Goal: Transaction & Acquisition: Purchase product/service

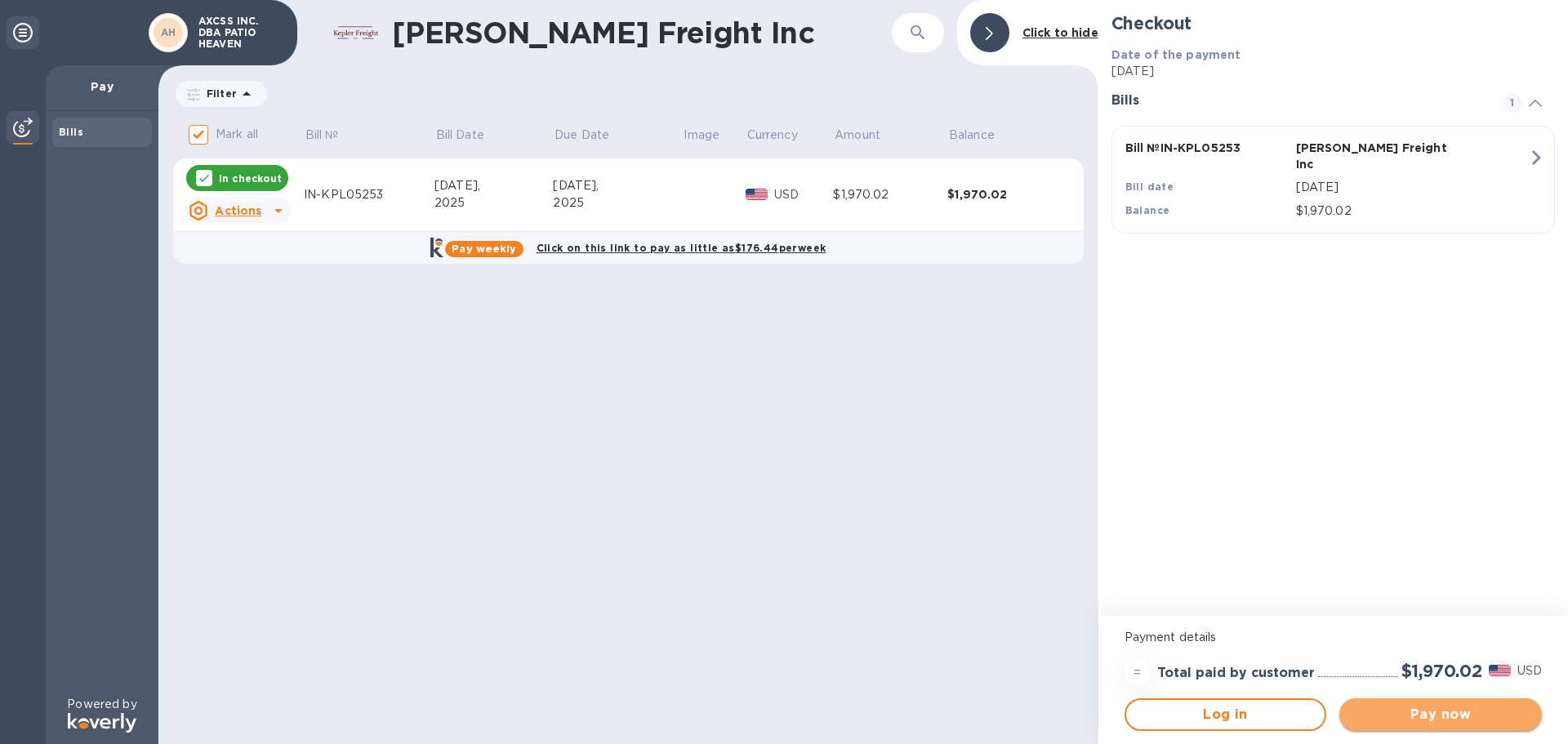
click at [1416, 715] on span "Pay now" at bounding box center [1440, 715] width 176 height 19
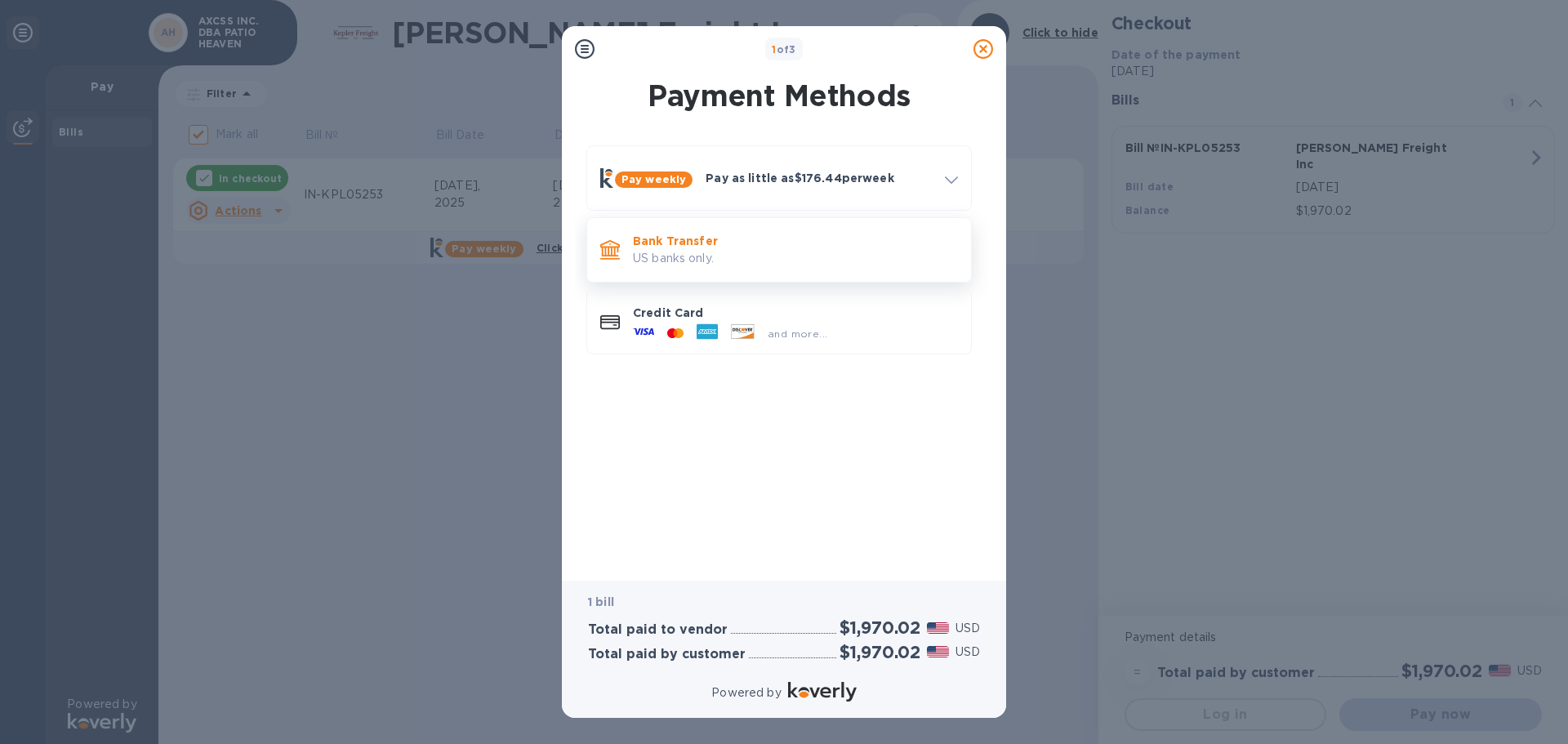
click at [689, 256] on p "US banks only." at bounding box center [795, 258] width 325 height 17
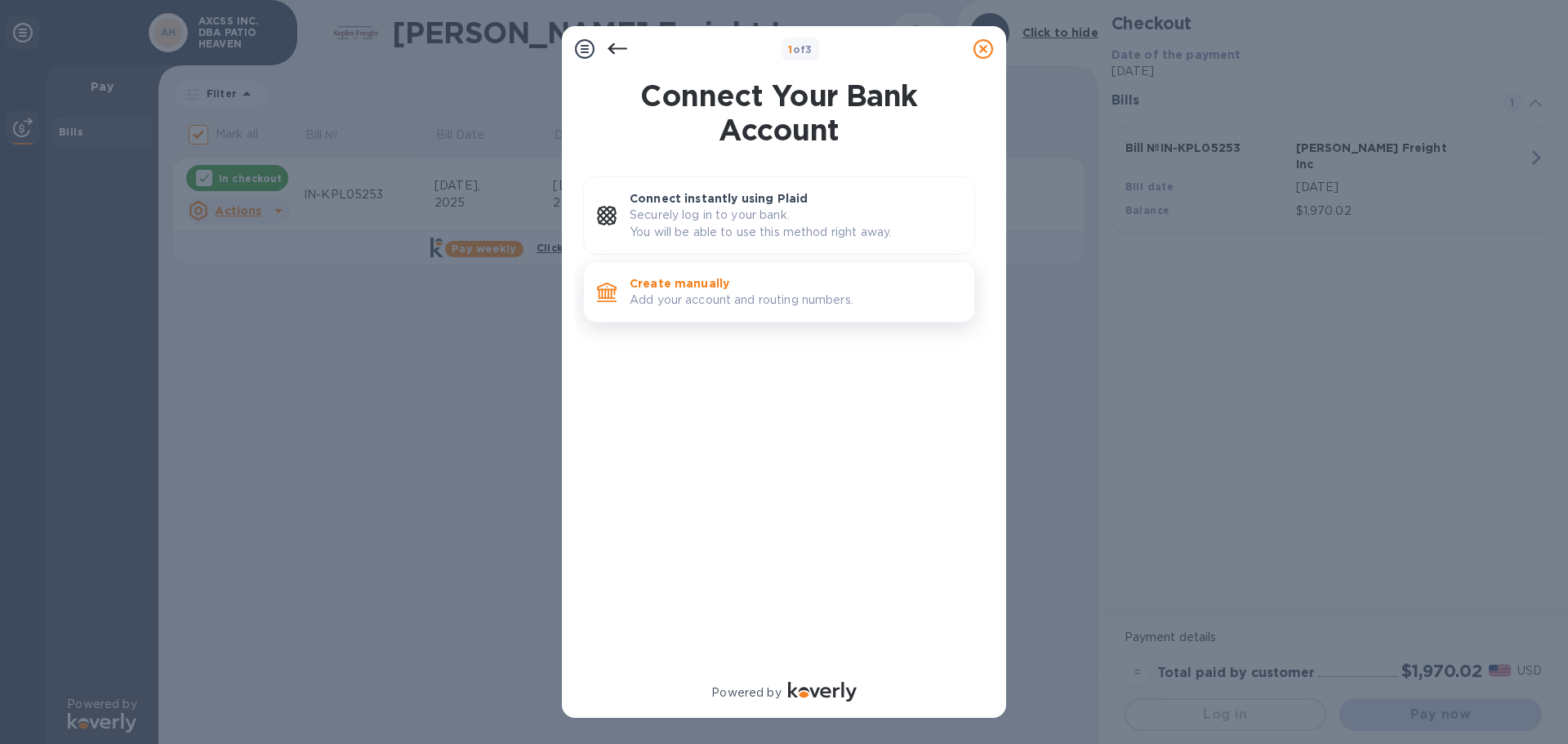
click at [742, 291] on p "Create manually" at bounding box center [795, 284] width 332 height 17
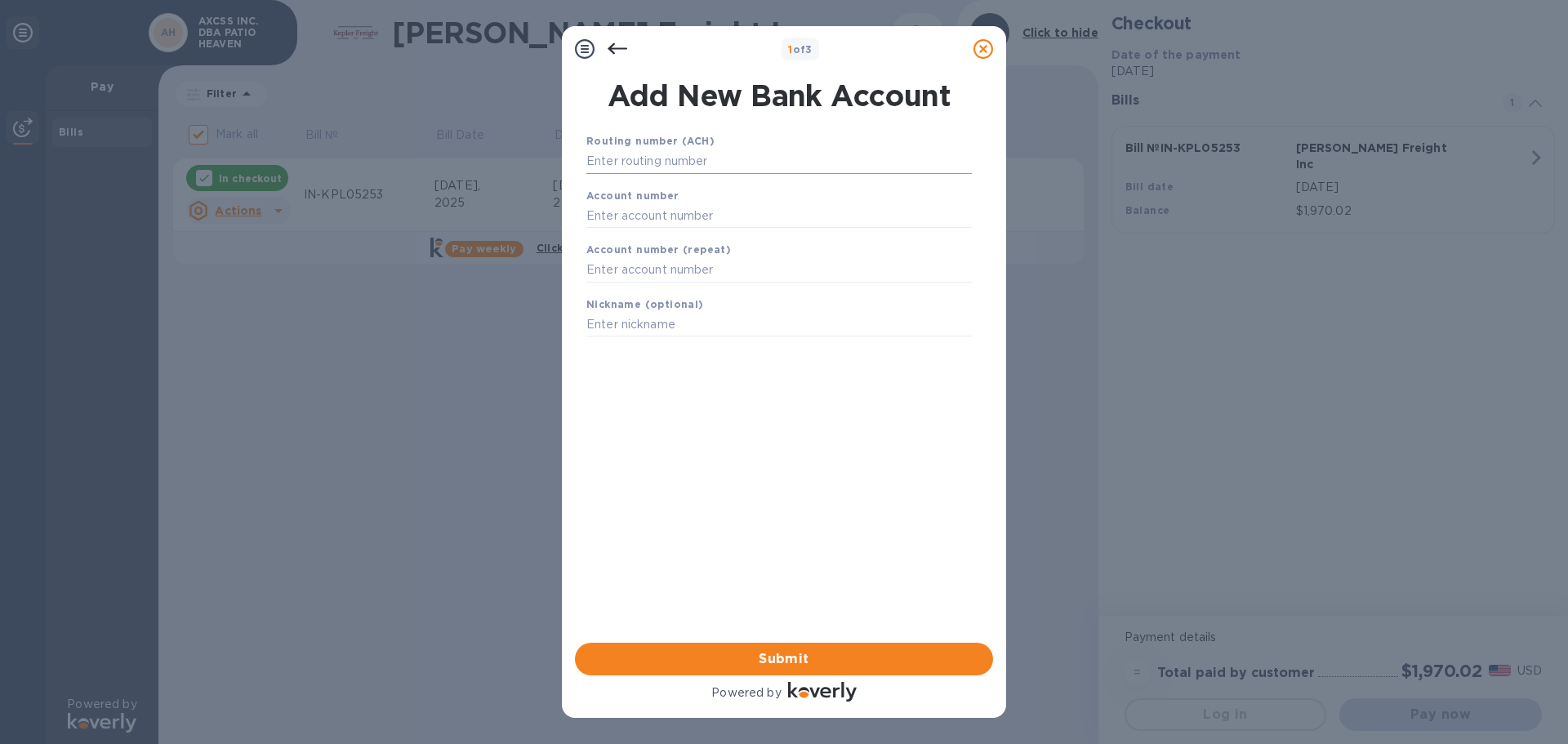
click at [618, 153] on input "text" at bounding box center [779, 162] width 386 height 25
type input "122000661"
click at [592, 232] on input "text" at bounding box center [779, 236] width 386 height 25
type input "1167072232"
click at [616, 282] on input "text" at bounding box center [779, 291] width 386 height 25
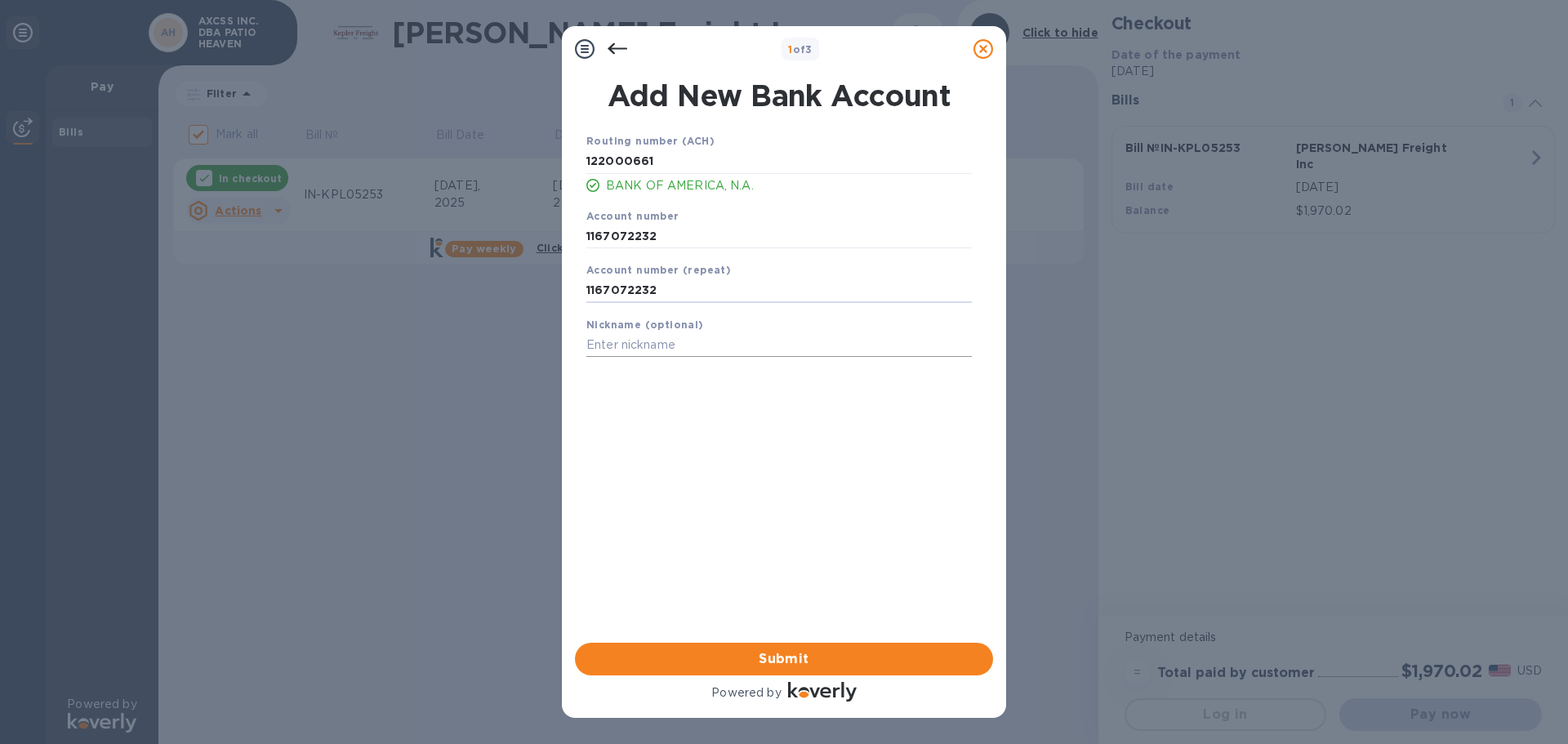
type input "1167072232"
click at [596, 349] on input "text" at bounding box center [779, 346] width 386 height 25
type input "Patio"
click at [780, 658] on span "Submit" at bounding box center [784, 659] width 392 height 19
click at [780, 658] on div "Submit" at bounding box center [784, 659] width 431 height 46
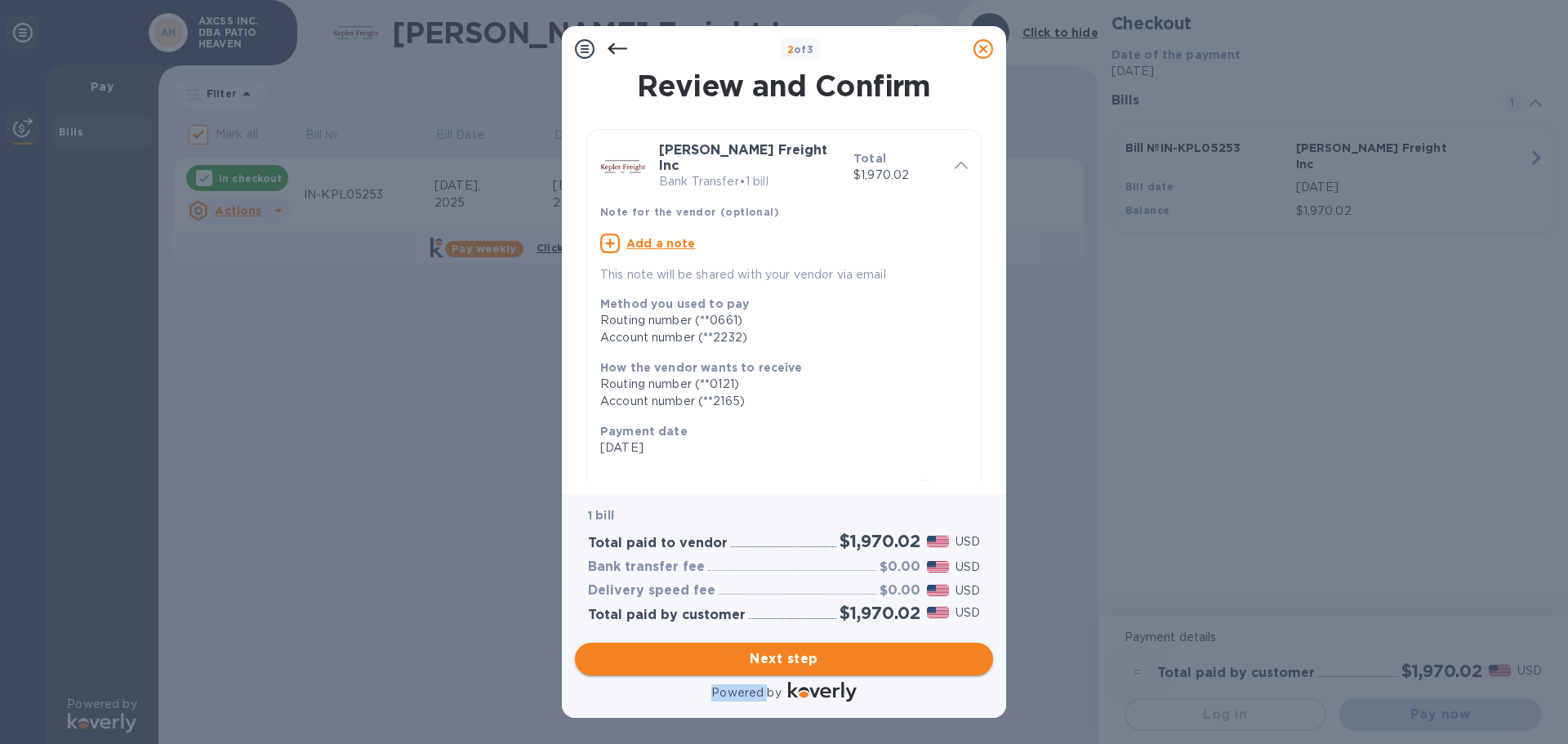
click at [780, 658] on span "Next step" at bounding box center [784, 659] width 392 height 19
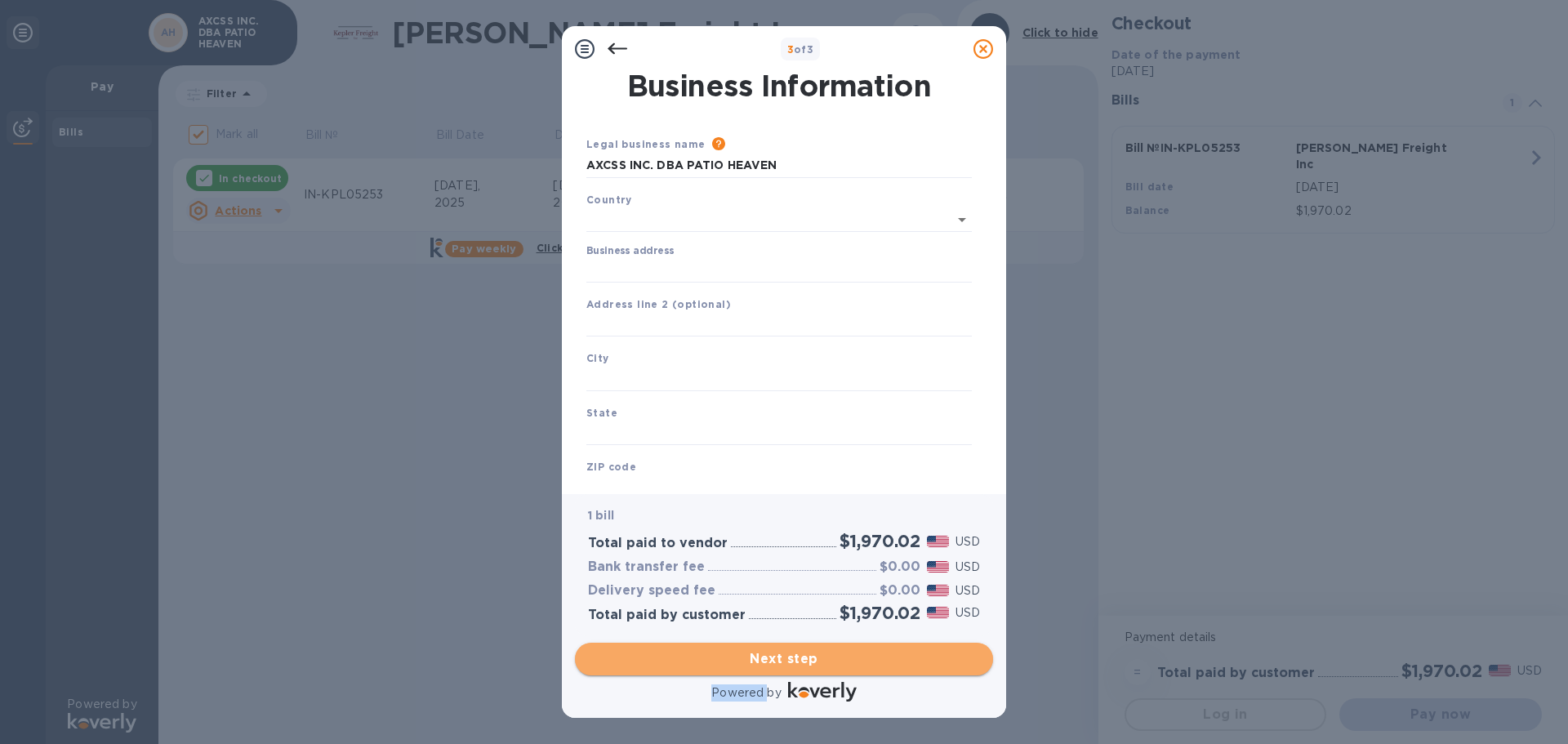
type input "[GEOGRAPHIC_DATA]"
click at [780, 658] on span "Next step" at bounding box center [784, 659] width 392 height 19
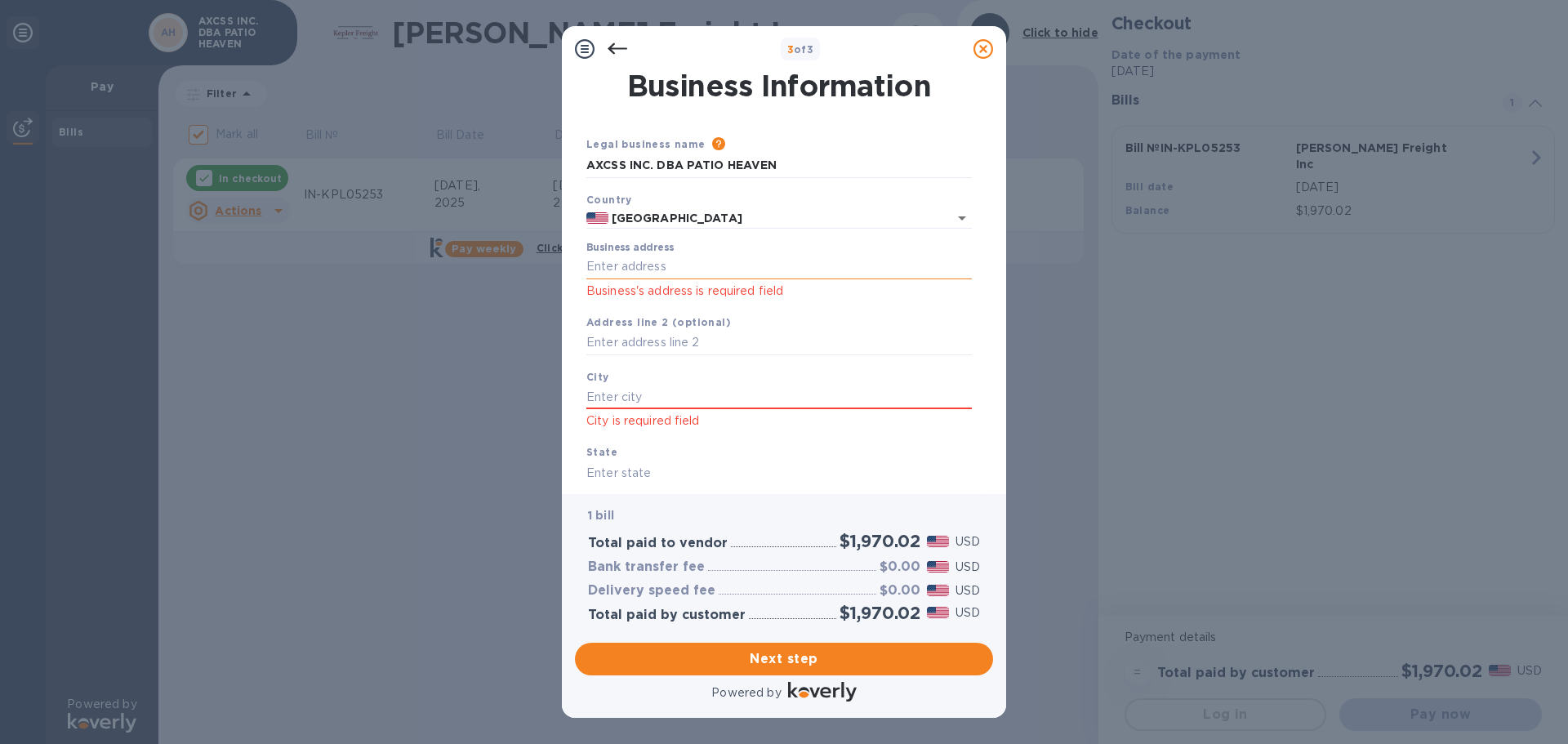
click at [593, 261] on input "Business address" at bounding box center [779, 267] width 386 height 25
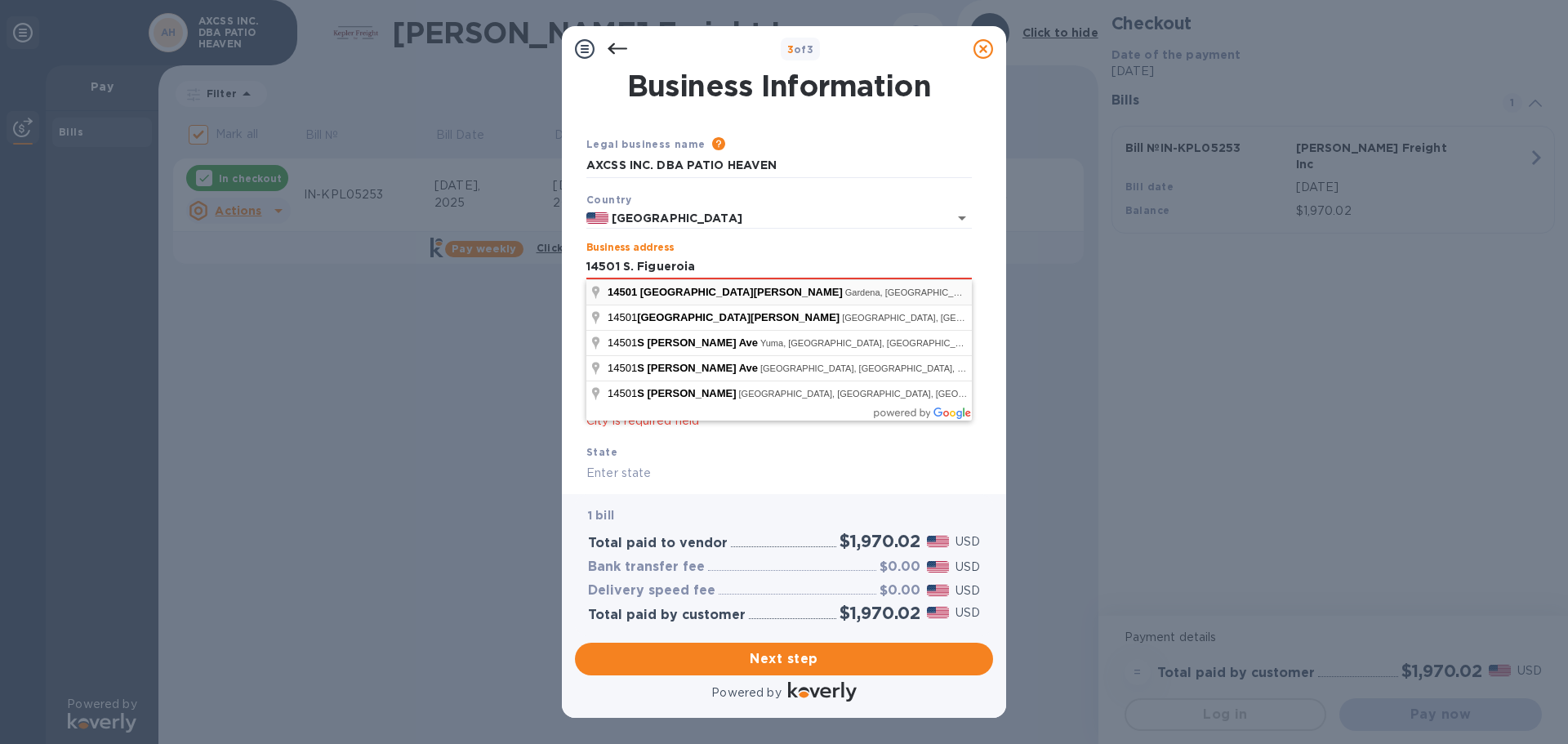
type input "[STREET_ADDRESS][PERSON_NAME]"
type input "Gardena"
type input "CA"
type input "90248"
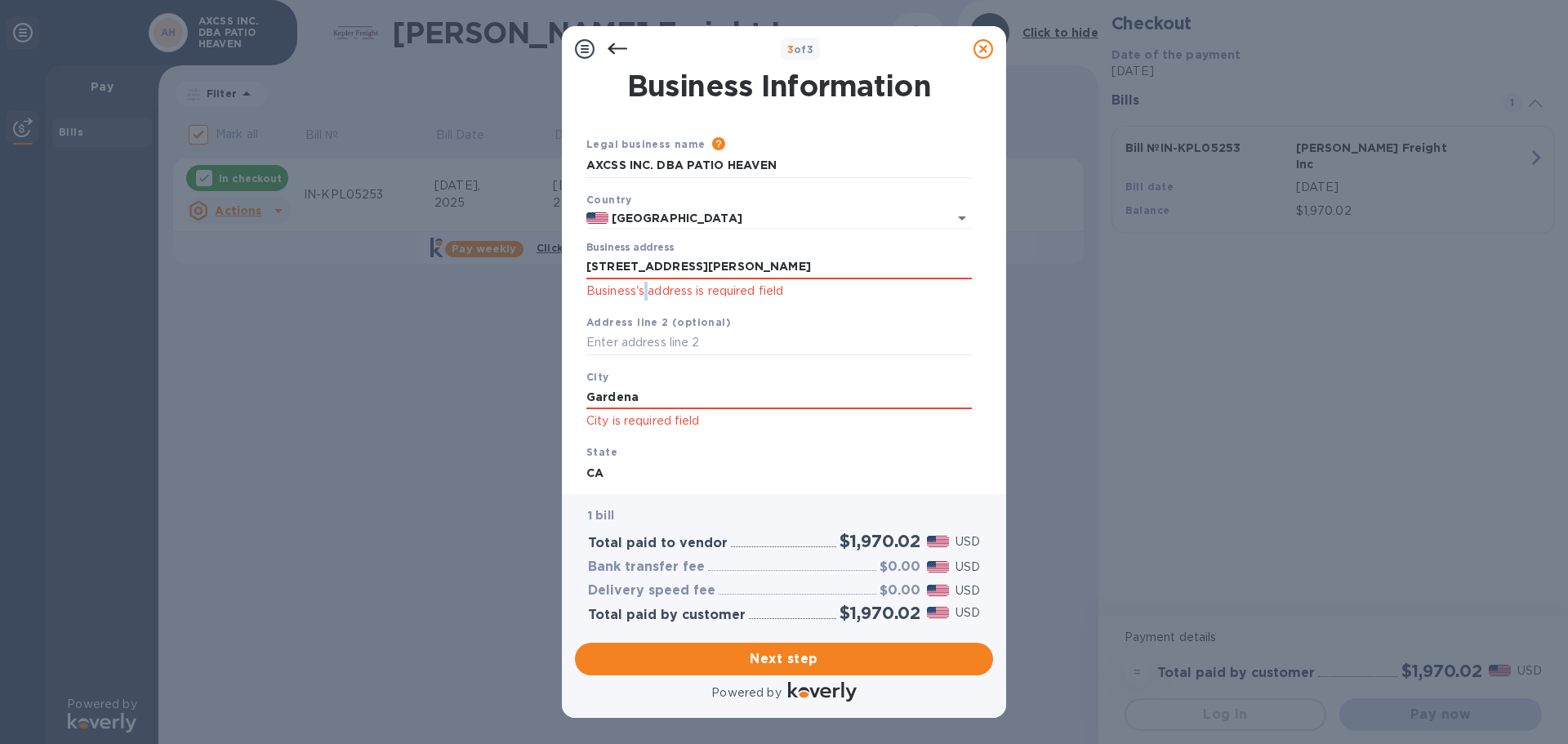
click at [646, 296] on p "Business's address is required field" at bounding box center [779, 291] width 386 height 18
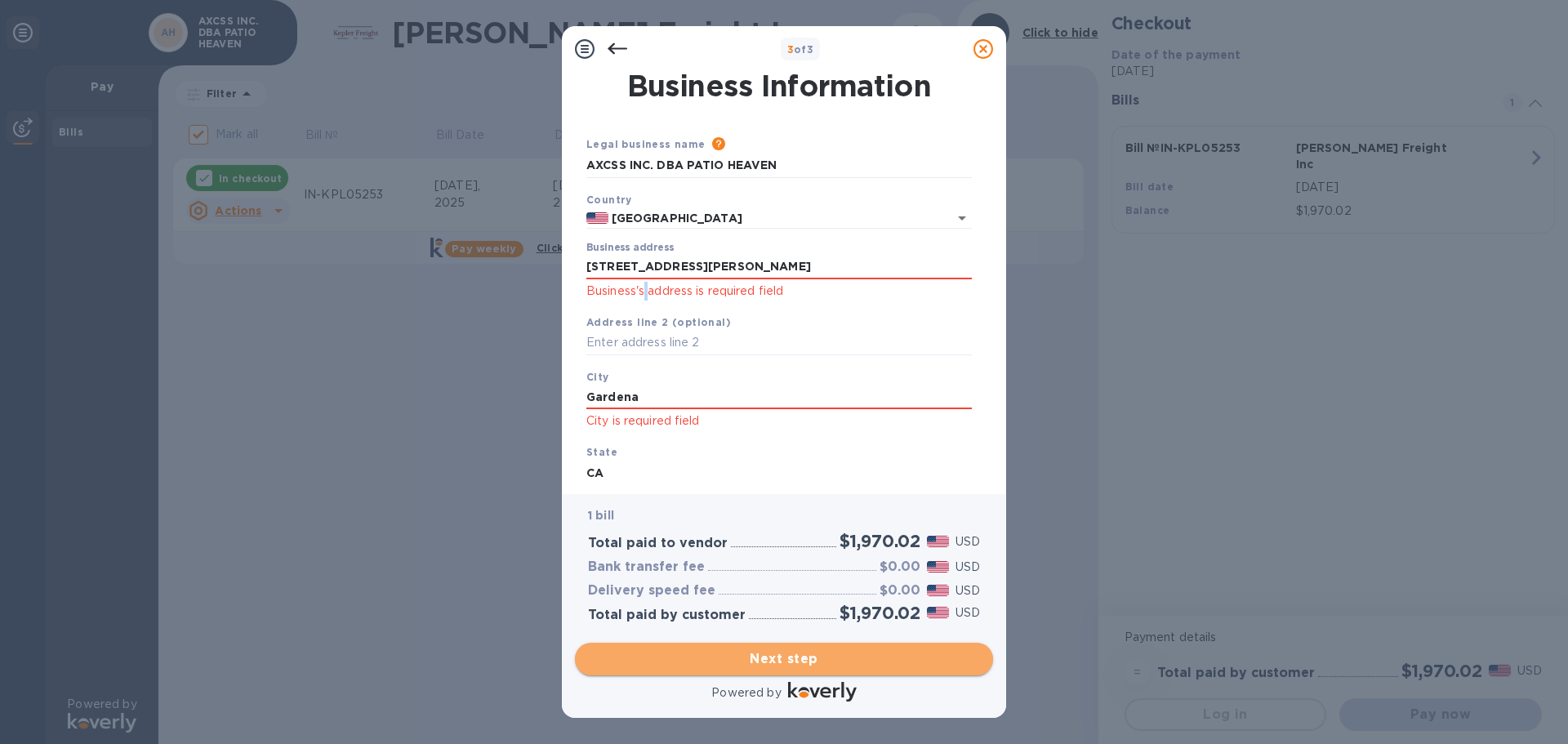
click at [789, 658] on span "Next step" at bounding box center [784, 659] width 392 height 19
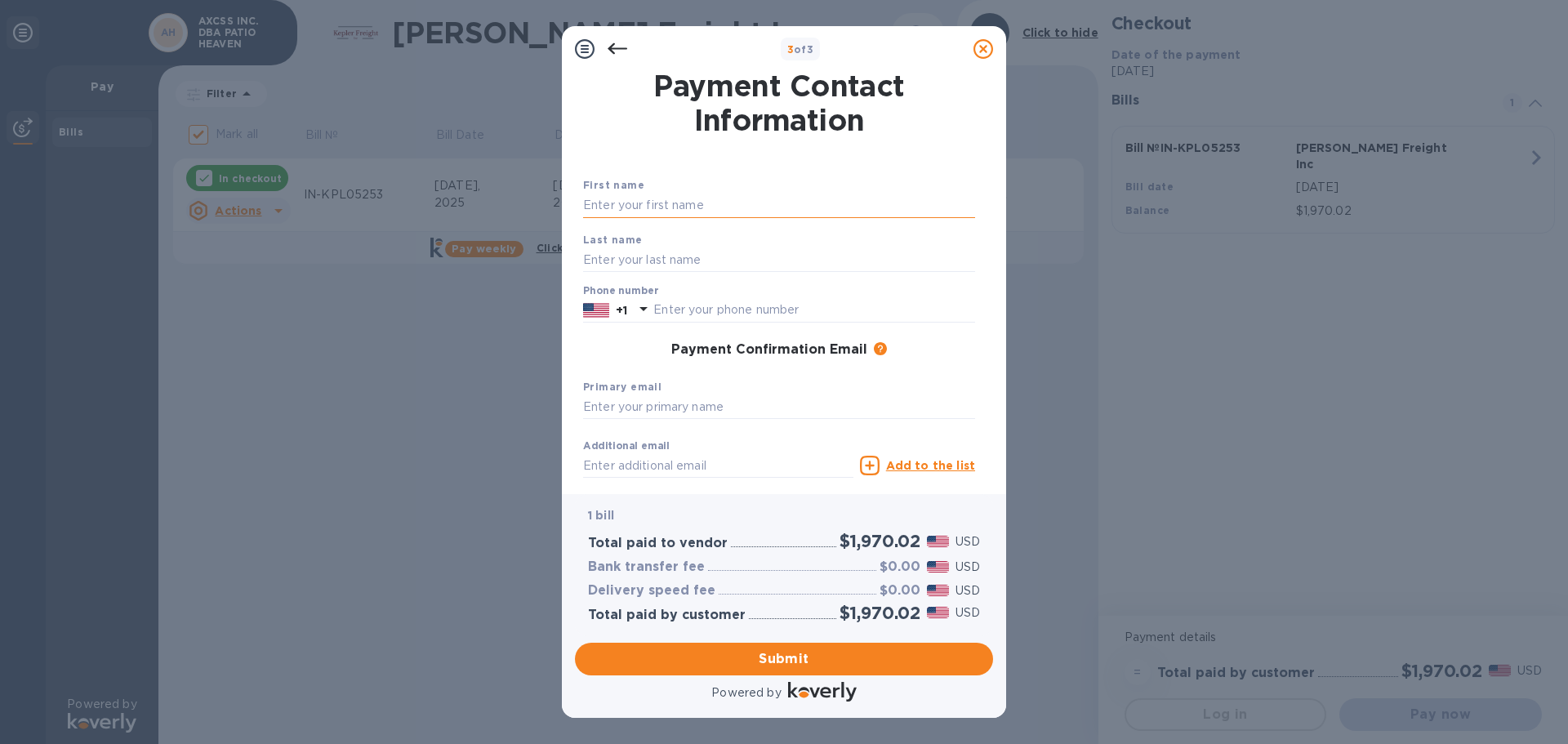
click at [617, 194] on input "text" at bounding box center [778, 206] width 392 height 25
type input "[PERSON_NAME]"
click at [593, 258] on input "text" at bounding box center [778, 260] width 392 height 25
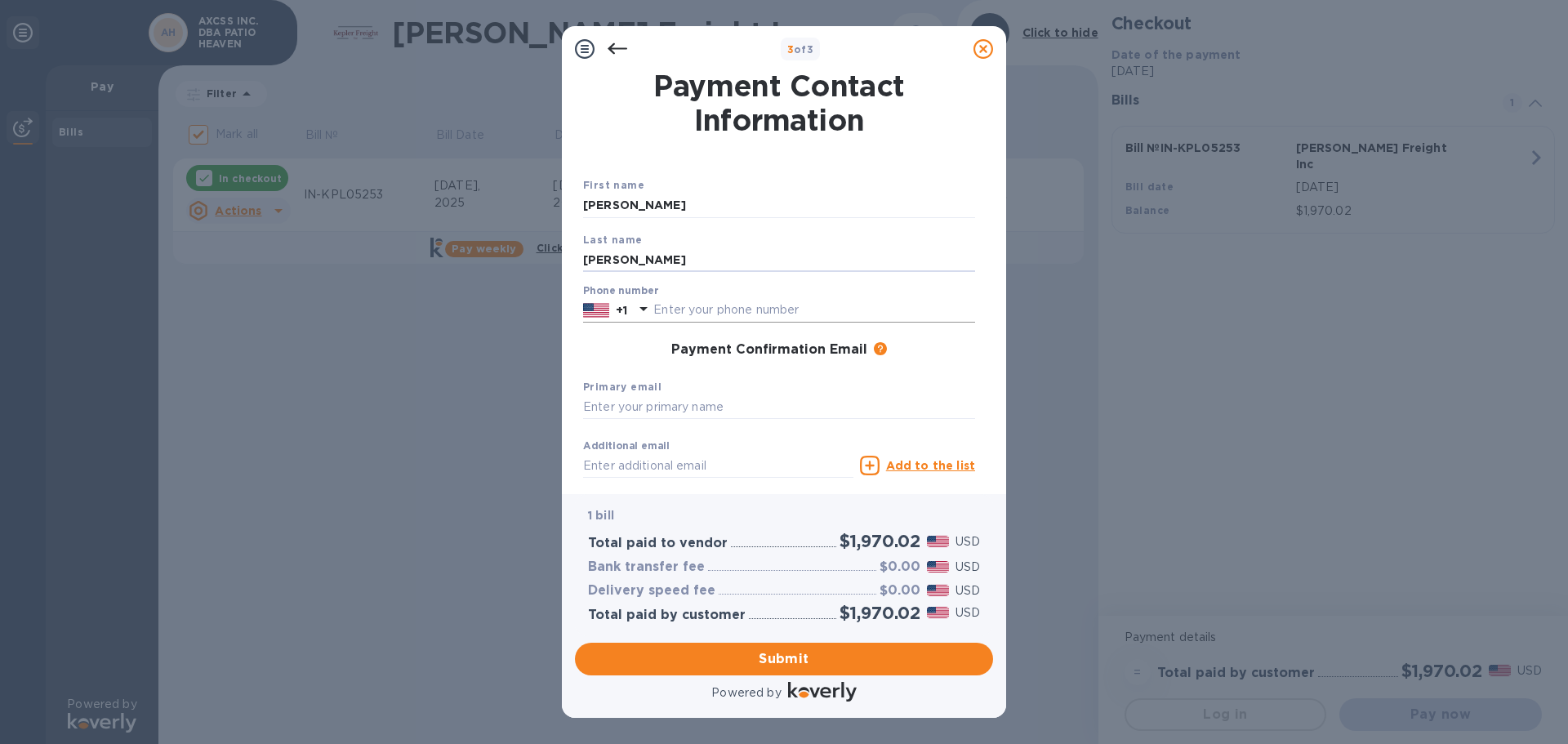
type input "[PERSON_NAME]"
click at [655, 310] on input "text" at bounding box center [814, 311] width 322 height 25
type input "5"
type input "3105328321"
click at [636, 409] on input "text" at bounding box center [778, 408] width 392 height 25
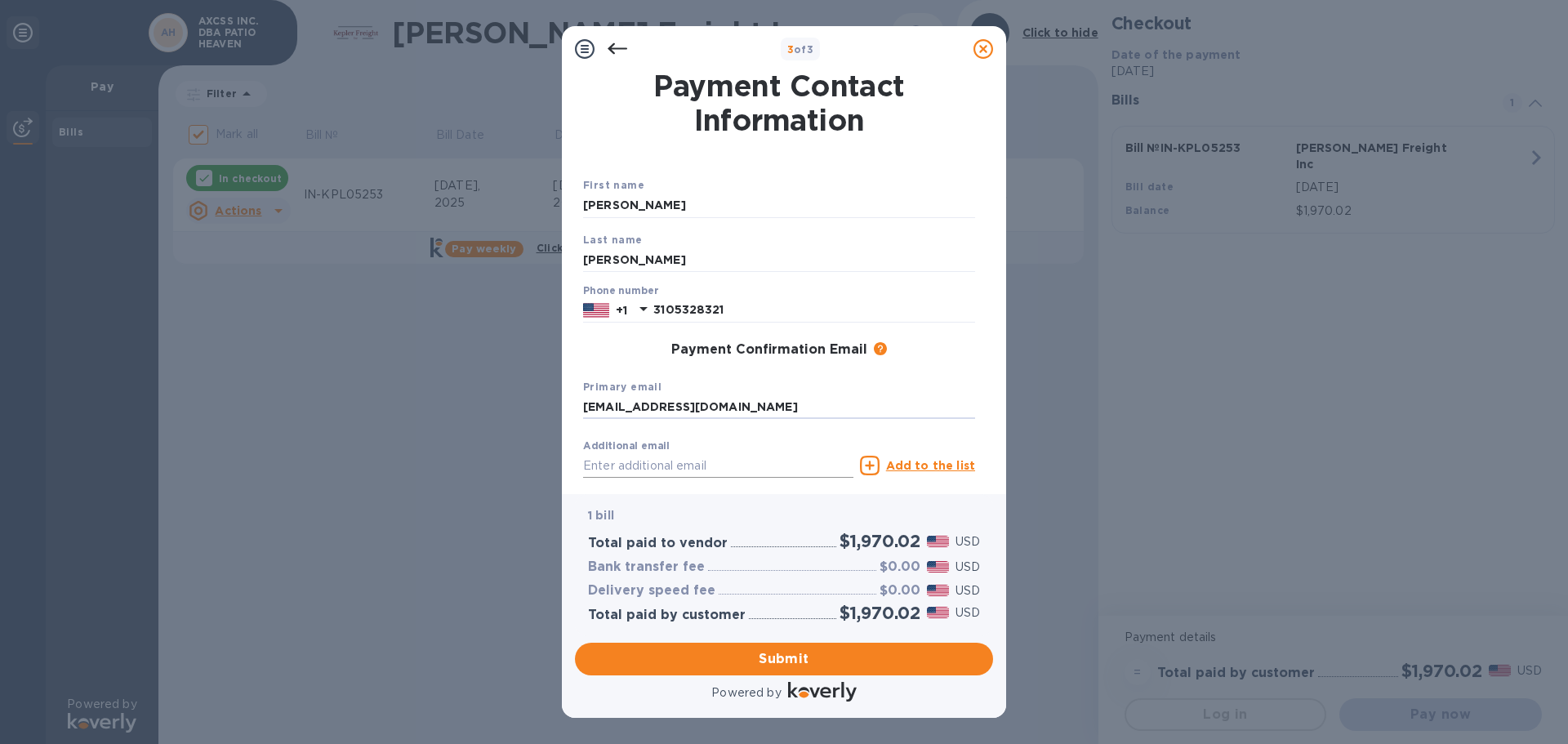
type input "[EMAIL_ADDRESS][DOMAIN_NAME]"
click at [606, 454] on input "text" at bounding box center [718, 466] width 270 height 25
type input "[EMAIL_ADDRESS][DOMAIN_NAME]"
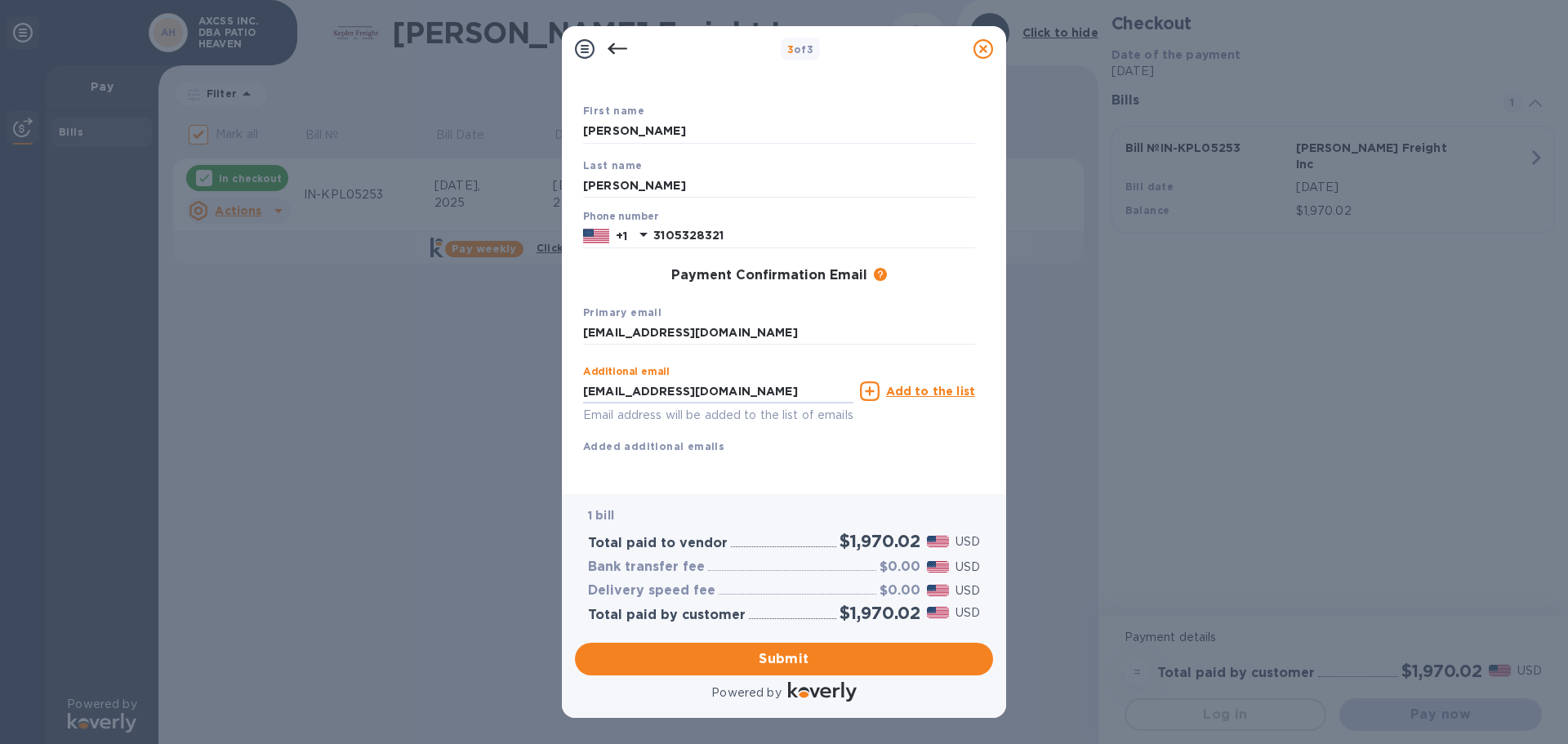
scroll to position [93, 0]
drag, startPoint x: 765, startPoint y: 468, endPoint x: 571, endPoint y: 482, distance: 194.5
click at [571, 482] on div "Payment Contact Information First name [PERSON_NAME] Last name [PERSON_NAME] Ph…" at bounding box center [784, 284] width 445 height 423
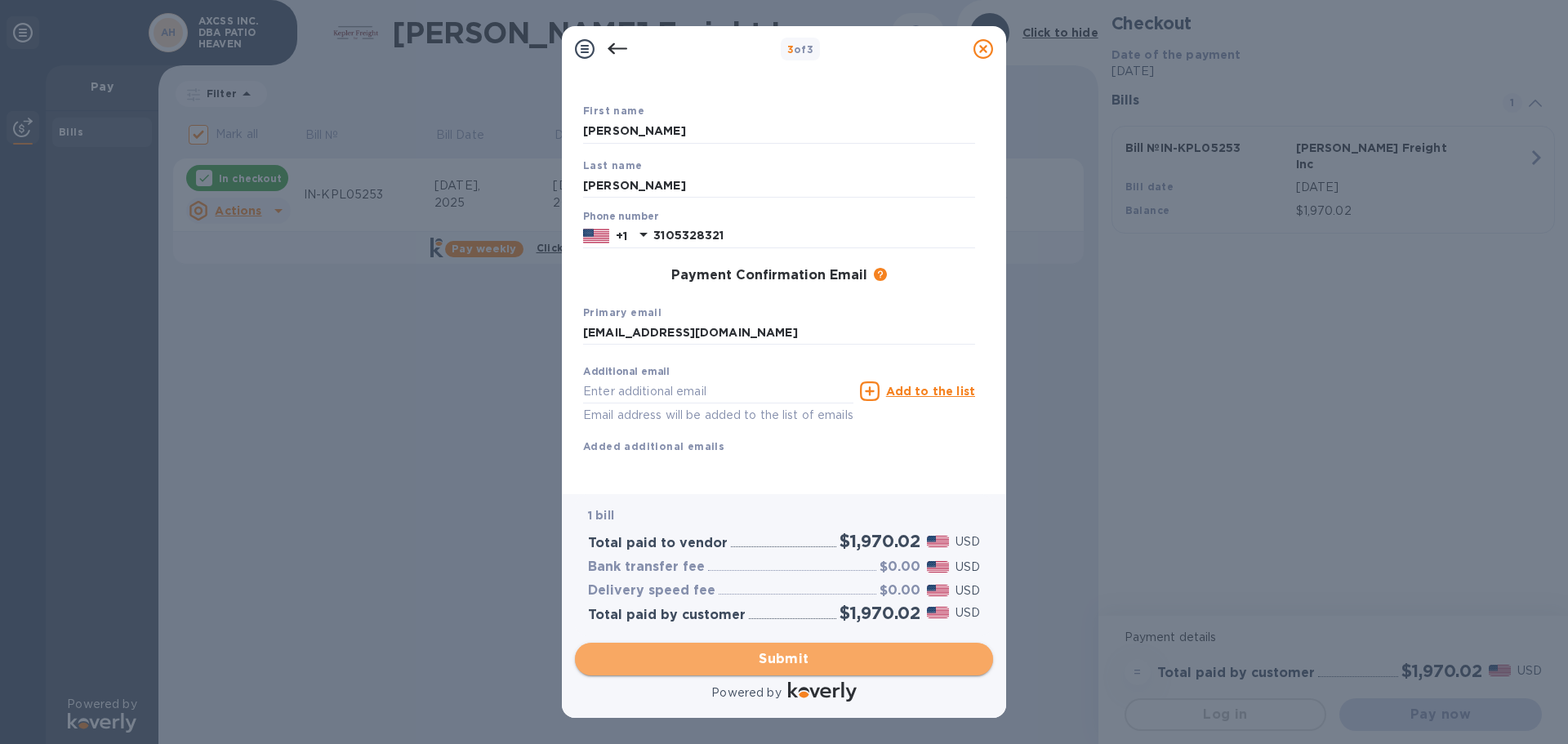
click at [794, 659] on span "Submit" at bounding box center [784, 659] width 392 height 19
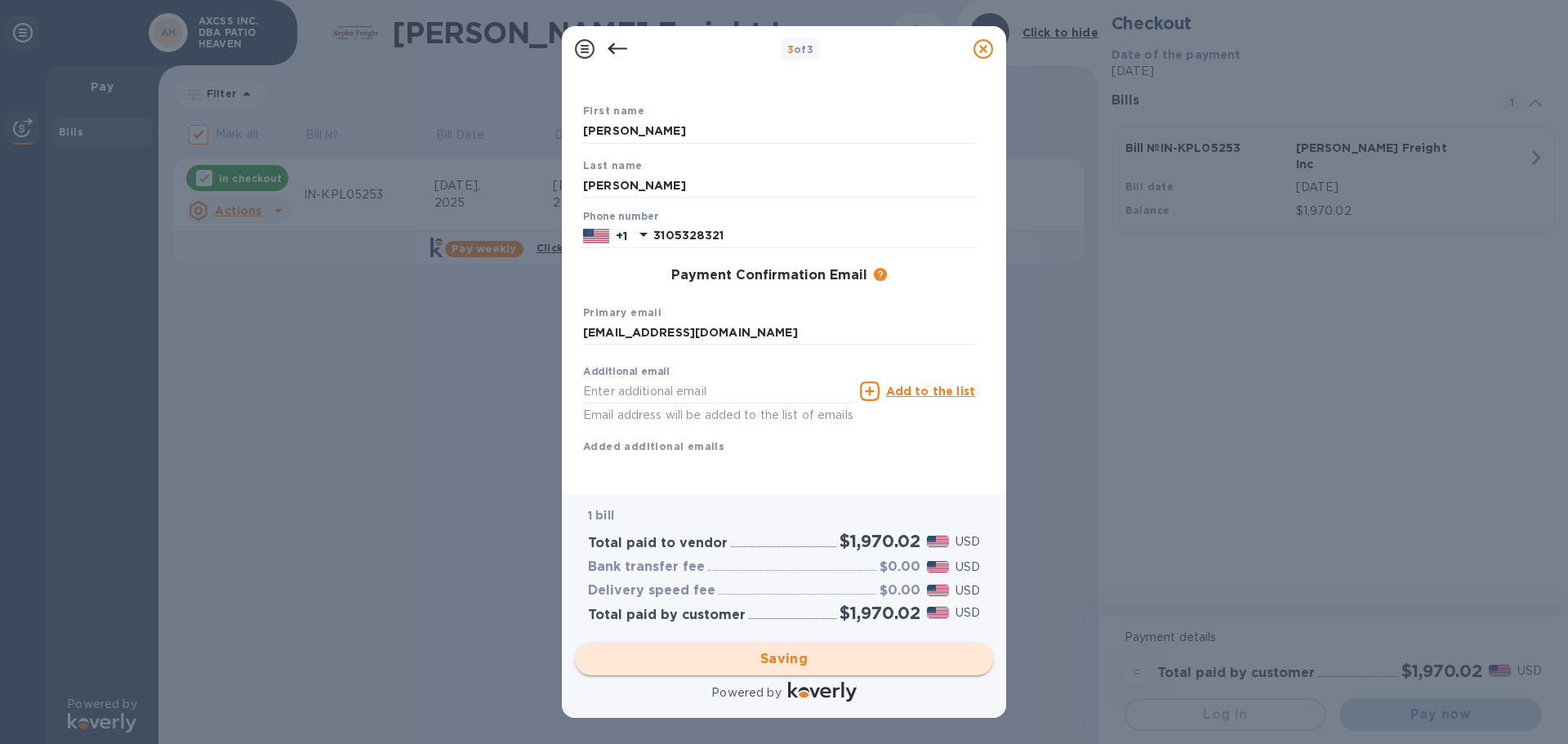
checkbox input "false"
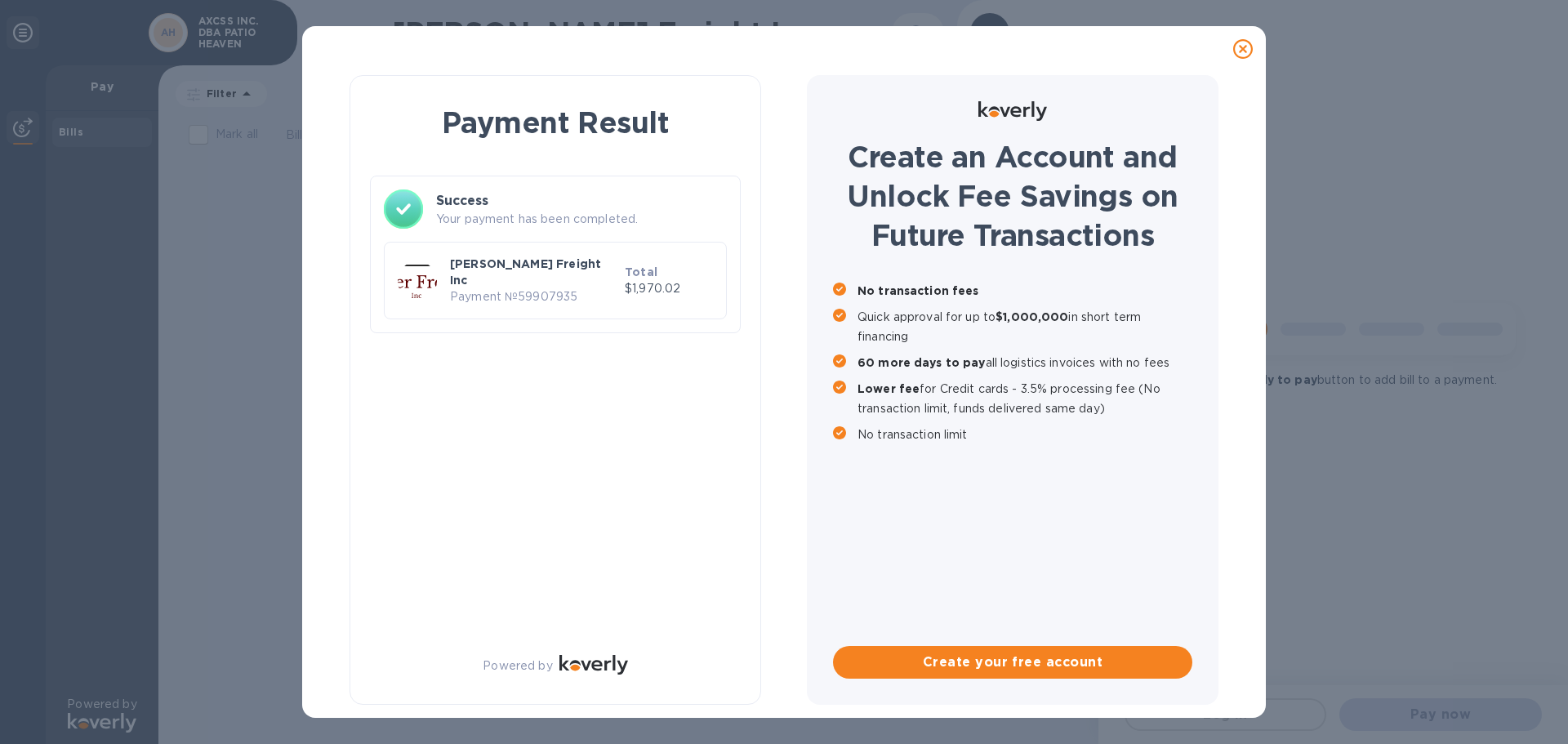
scroll to position [0, 0]
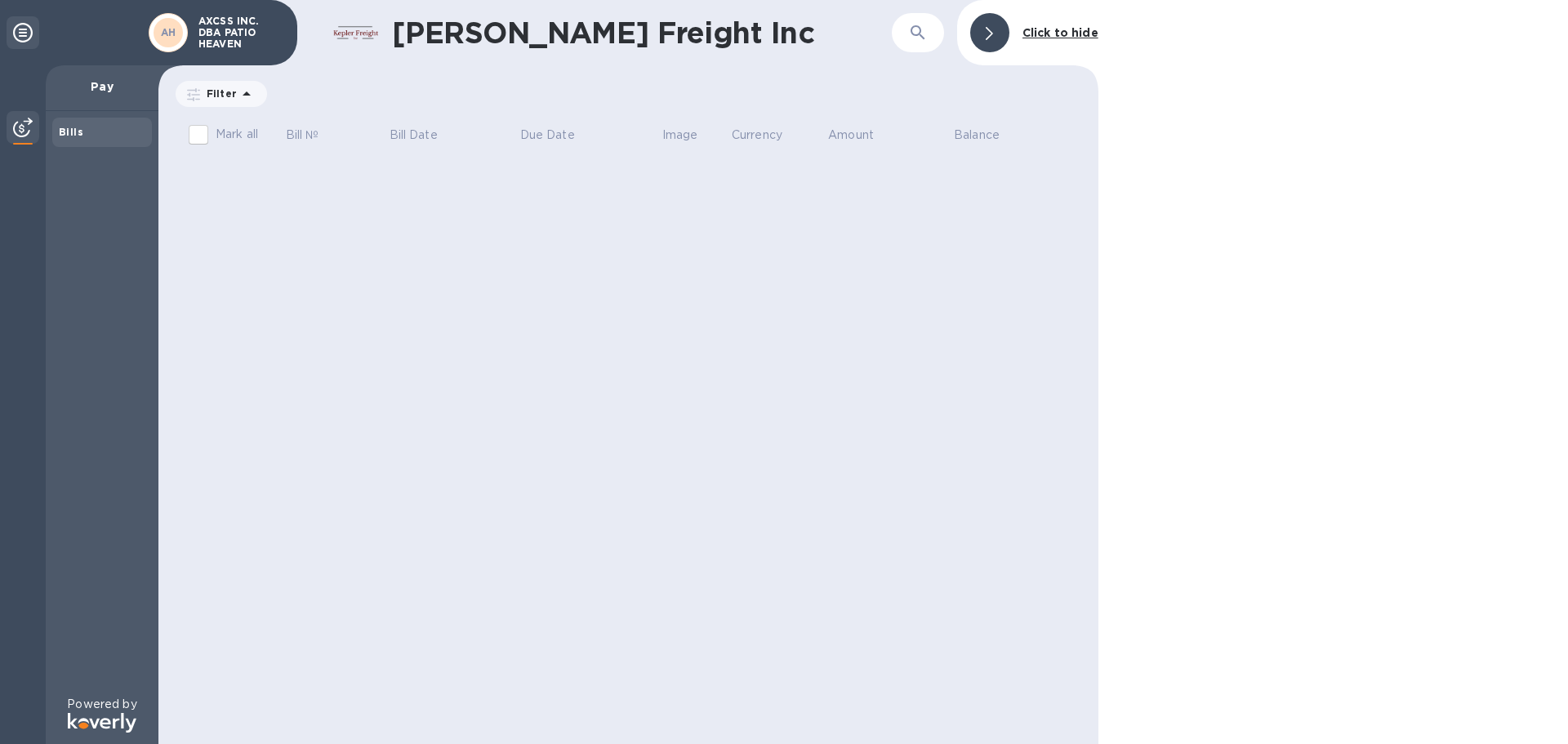
click at [18, 33] on icon at bounding box center [23, 33] width 19 height 19
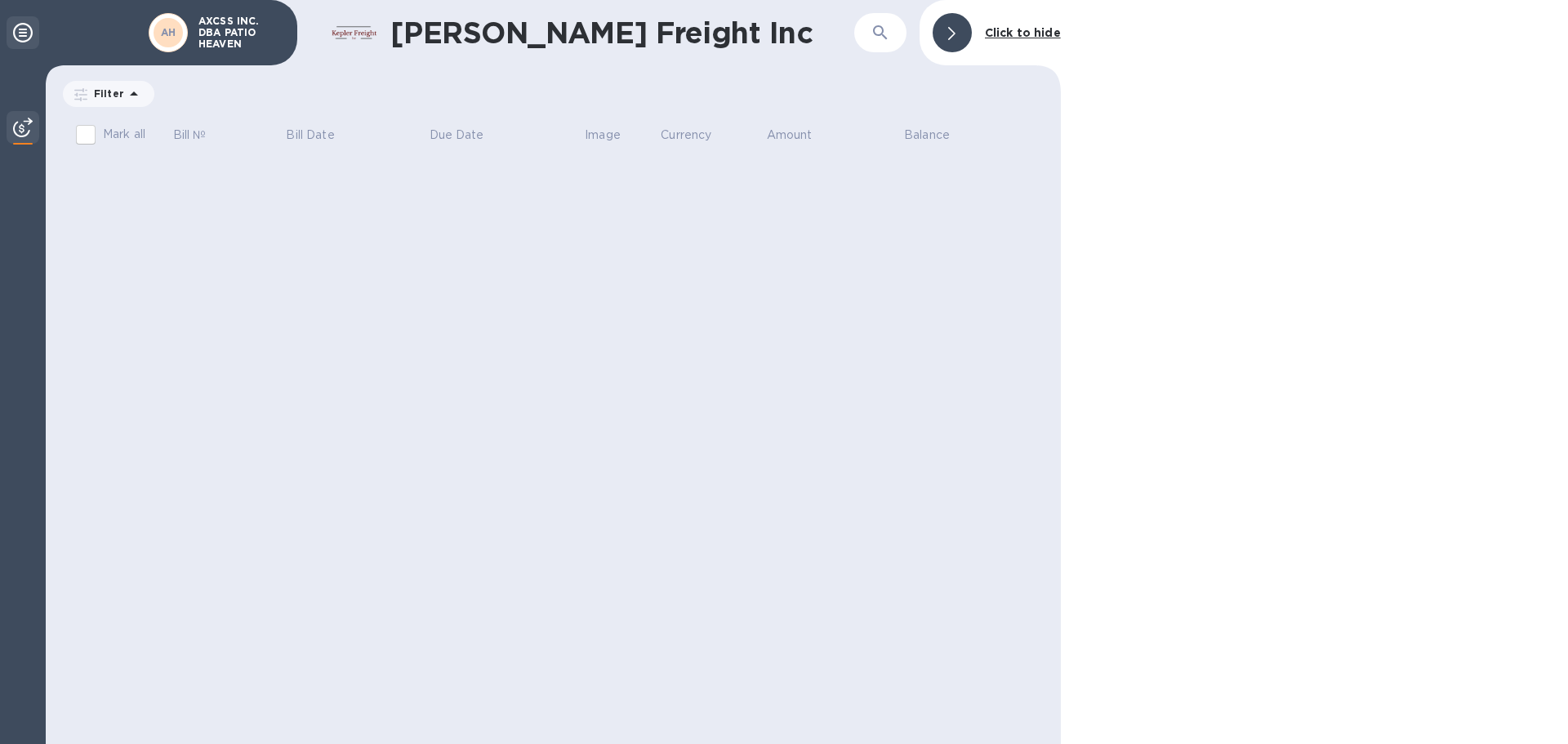
click at [18, 33] on icon at bounding box center [23, 33] width 19 height 19
